Goal: Information Seeking & Learning: Check status

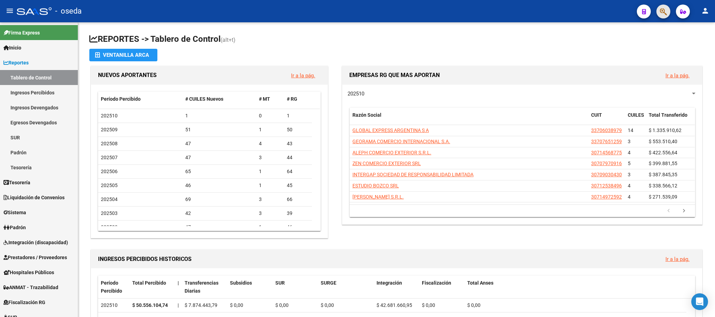
click at [658, 14] on button "button" at bounding box center [663, 12] width 14 height 14
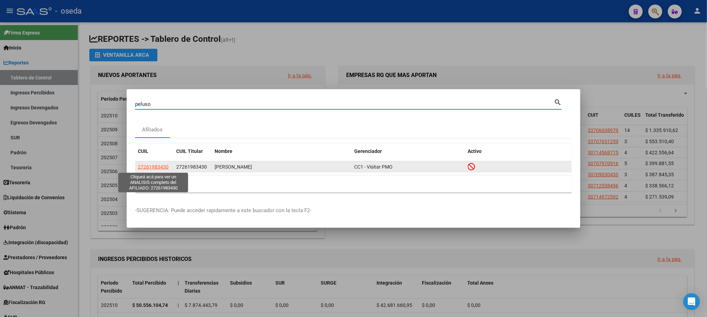
click at [147, 165] on span "27261983430" at bounding box center [153, 167] width 31 height 6
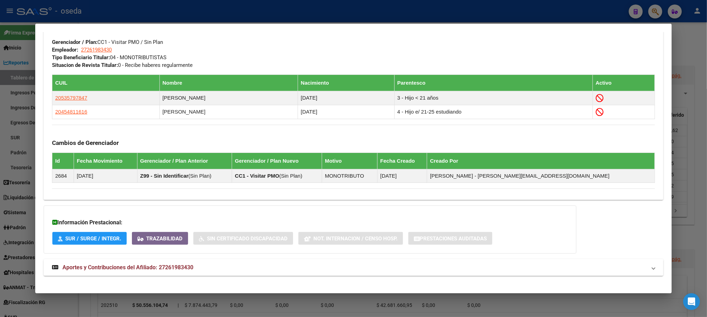
scroll to position [373, 0]
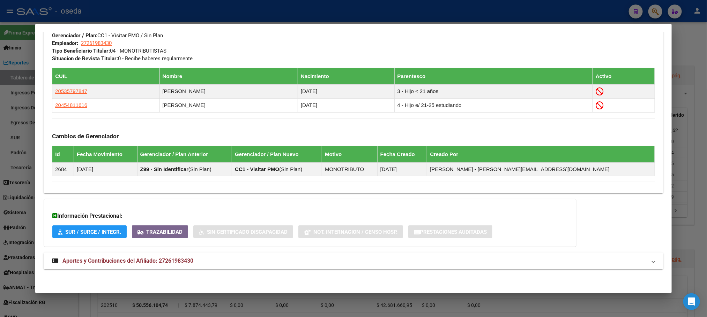
click at [143, 262] on span "Aportes y Contribuciones del Afiliado: 27261983430" at bounding box center [127, 261] width 131 height 7
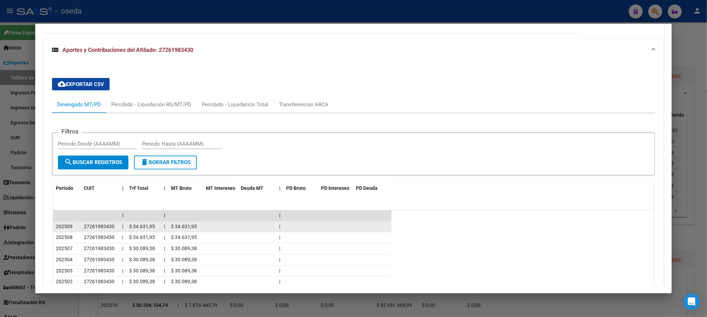
scroll to position [583, 0]
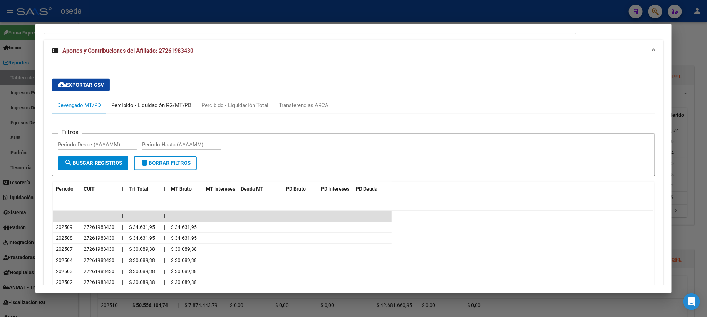
click at [167, 105] on div "Percibido - Liquidación RG/MT/PD" at bounding box center [151, 106] width 80 height 8
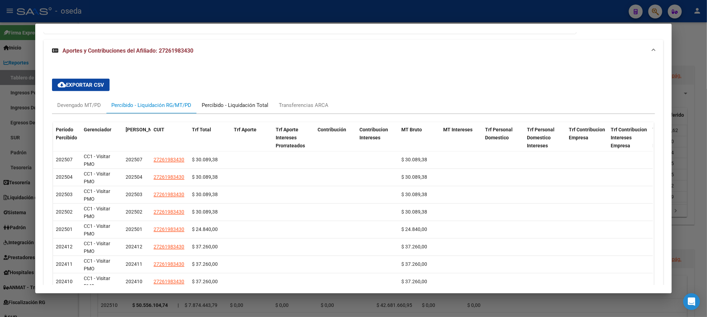
click at [249, 105] on div "Percibido - Liquidación Total" at bounding box center [235, 106] width 67 height 8
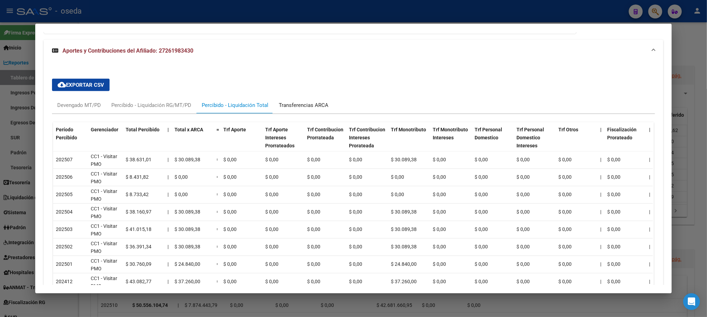
click at [289, 107] on div "Transferencias ARCA" at bounding box center [304, 106] width 50 height 8
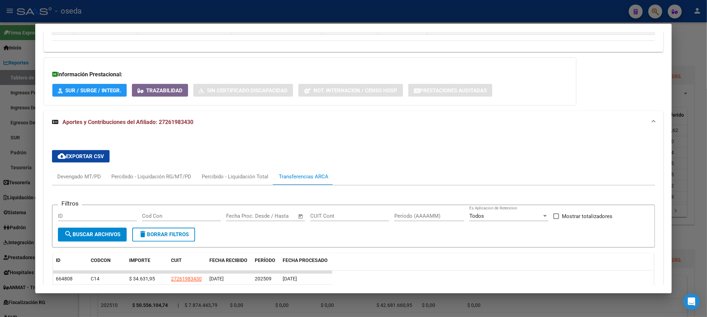
scroll to position [511, 0]
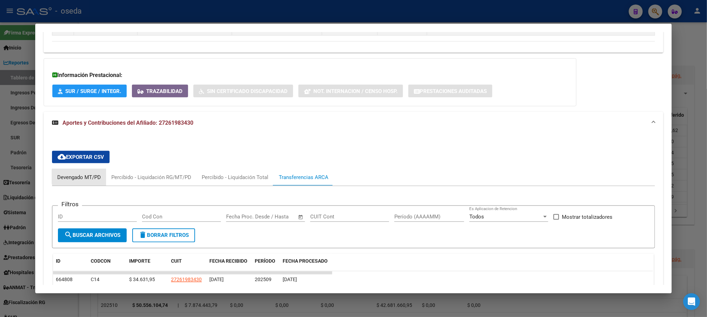
click at [80, 179] on div "Devengado MT/PD" at bounding box center [79, 178] width 44 height 8
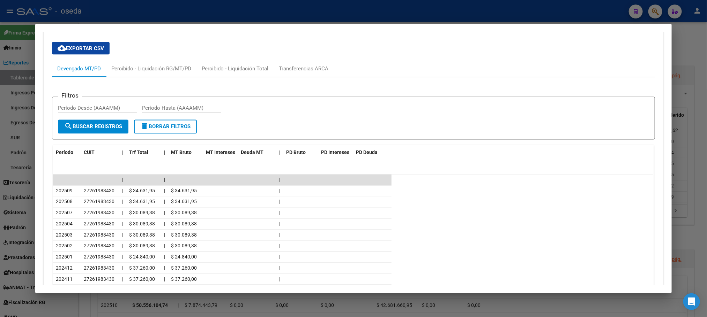
scroll to position [688, 0]
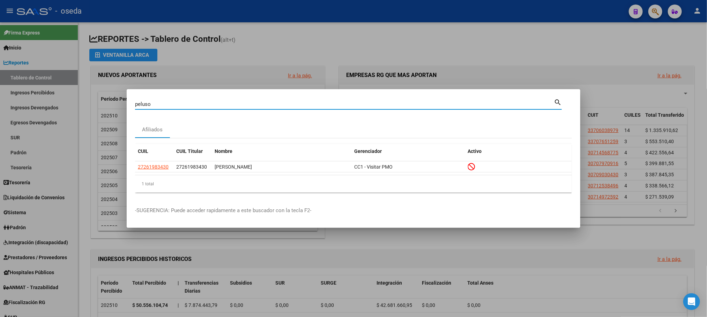
drag, startPoint x: 183, startPoint y: 103, endPoint x: 40, endPoint y: 97, distance: 143.1
click at [40, 97] on div "peluso Buscar (apellido, dni, cuil, nro traspaso, cuit, obra social) search Afi…" at bounding box center [353, 158] width 707 height 317
type input "brunacci"
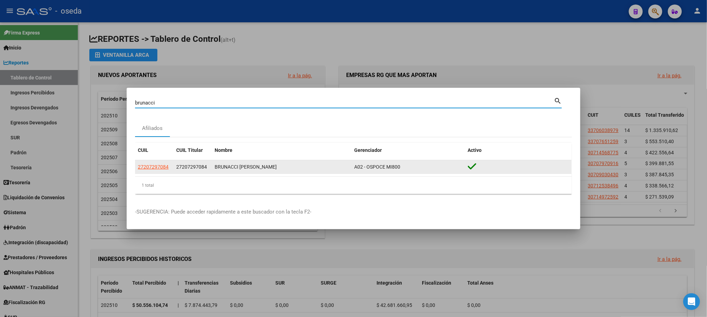
click at [149, 172] on datatable-body-cell "27207297084" at bounding box center [154, 167] width 38 height 14
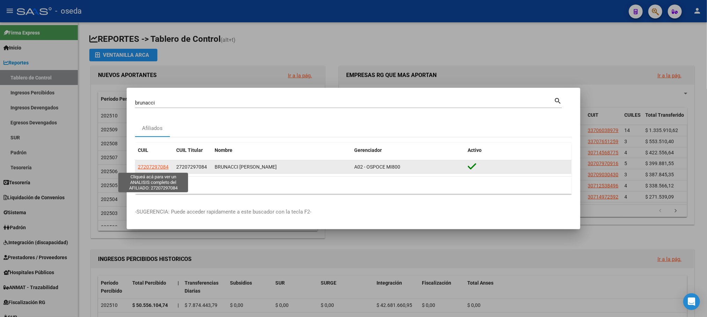
click at [149, 167] on span "27207297084" at bounding box center [153, 167] width 31 height 6
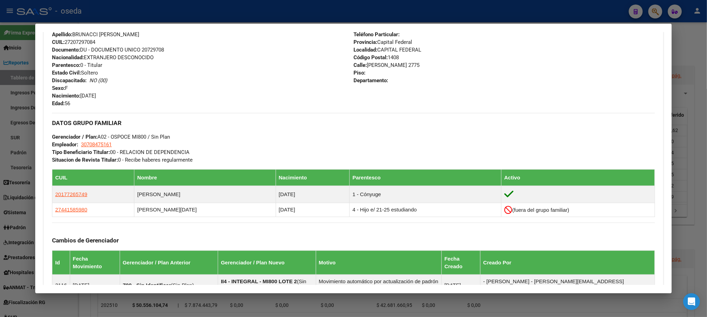
scroll to position [262, 0]
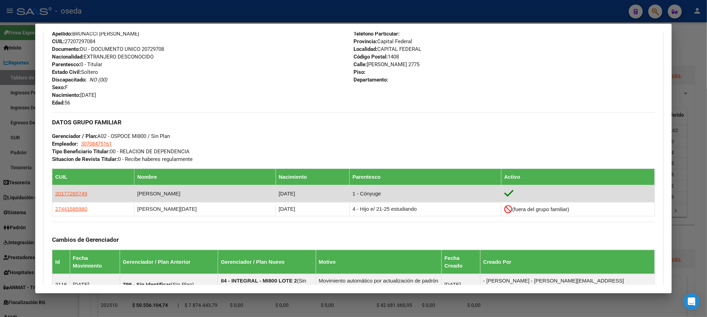
click at [73, 197] on app-link-go-to "20177265749" at bounding box center [71, 194] width 32 height 8
click at [72, 196] on span "20177265749" at bounding box center [71, 194] width 32 height 6
type textarea "20177265749"
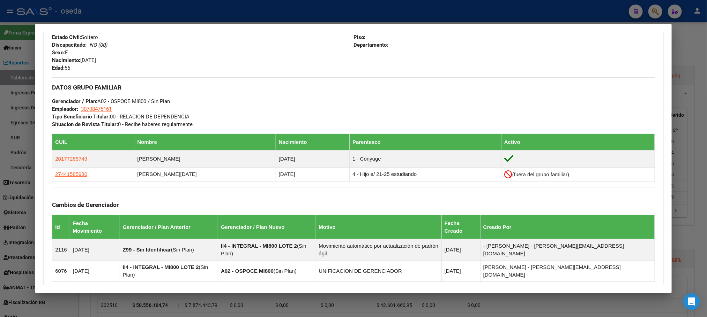
scroll to position [381, 0]
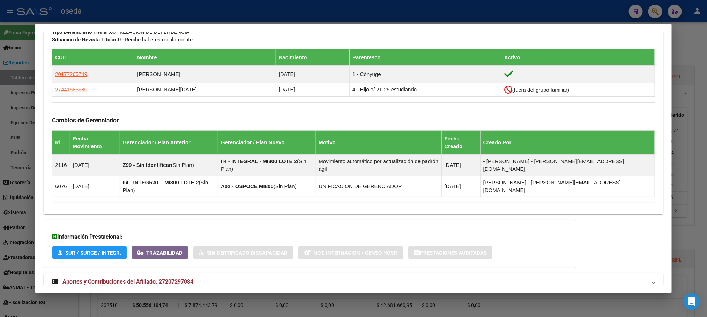
click at [160, 279] on span "Aportes y Contribuciones del Afiliado: 27207297084" at bounding box center [127, 282] width 131 height 7
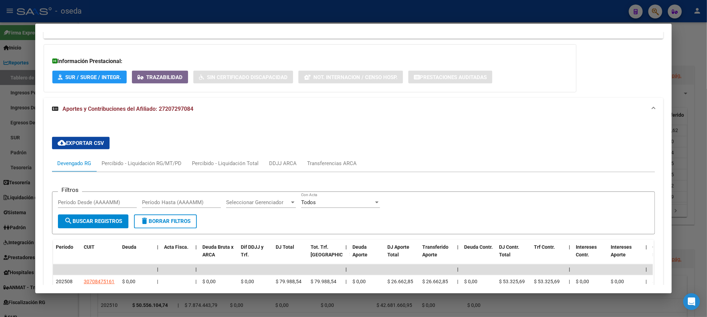
scroll to position [662, 0]
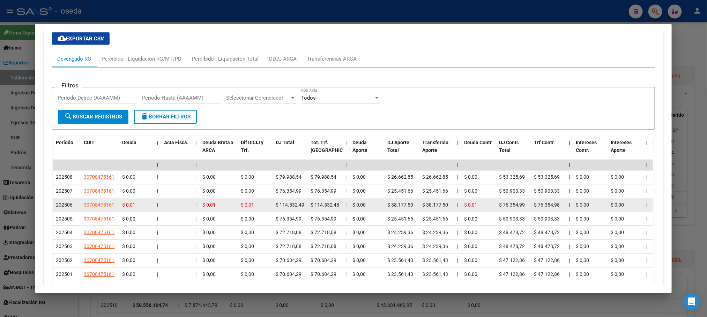
drag, startPoint x: 273, startPoint y: 188, endPoint x: 306, endPoint y: 190, distance: 32.1
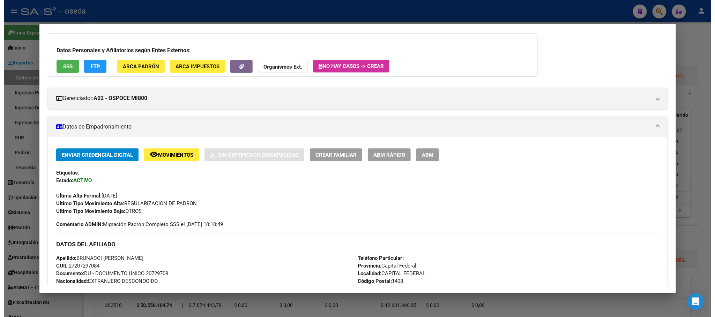
scroll to position [0, 0]
